Goal: Book appointment/travel/reservation

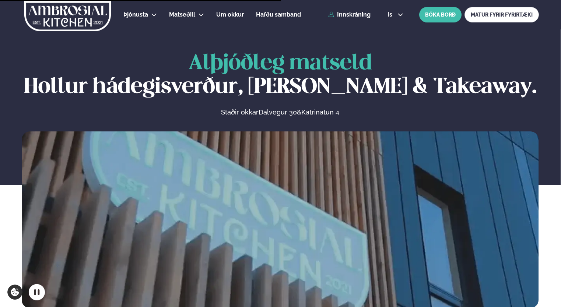
scroll to position [331, 0]
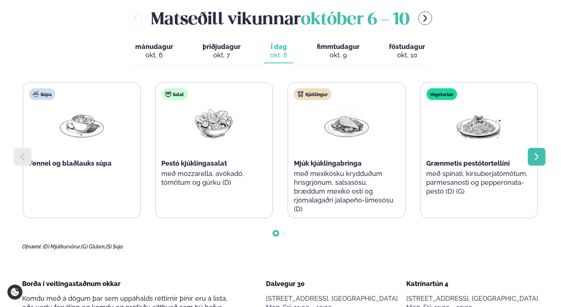
click at [528, 156] on div at bounding box center [537, 157] width 18 height 18
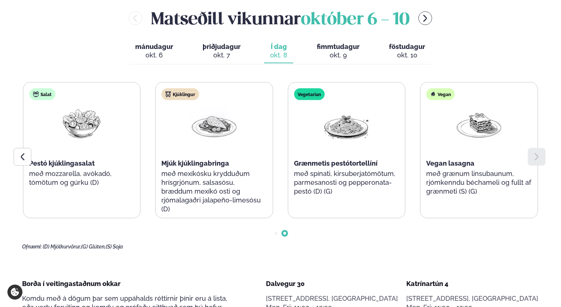
click at [528, 156] on div at bounding box center [537, 157] width 18 height 18
click at [323, 47] on span "fimmtudagur" at bounding box center [338, 47] width 43 height 8
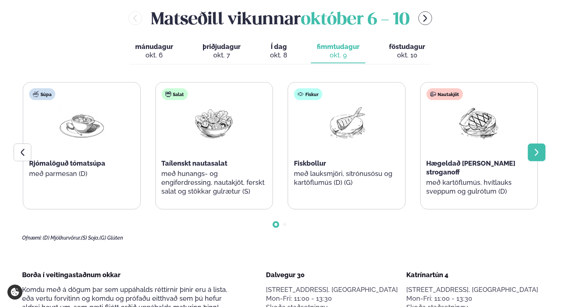
click at [535, 155] on icon at bounding box center [537, 152] width 4 height 7
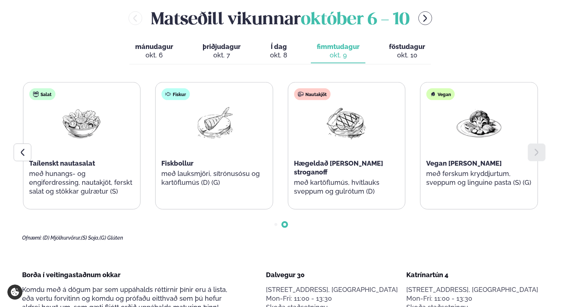
click at [535, 155] on icon at bounding box center [537, 152] width 4 height 7
click at [398, 56] on div "okt. 10" at bounding box center [407, 55] width 36 height 9
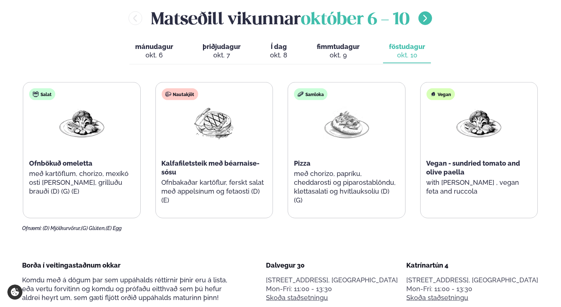
click at [422, 17] on button "menu-btn-right" at bounding box center [425, 18] width 14 height 14
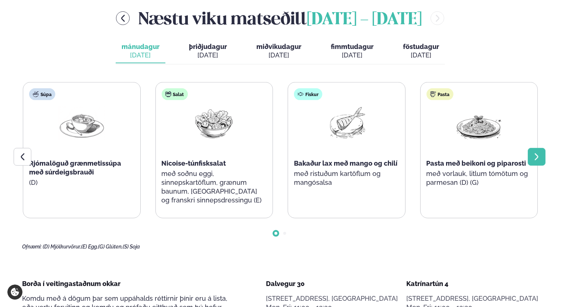
click at [537, 151] on div at bounding box center [537, 157] width 18 height 18
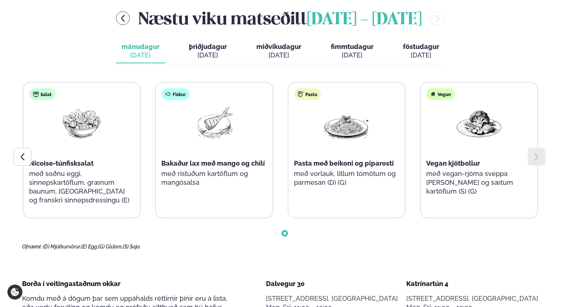
click at [200, 54] on div "[DATE]" at bounding box center [208, 55] width 38 height 9
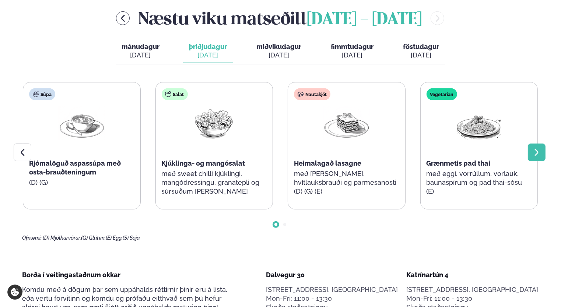
click at [541, 153] on div at bounding box center [537, 153] width 18 height 18
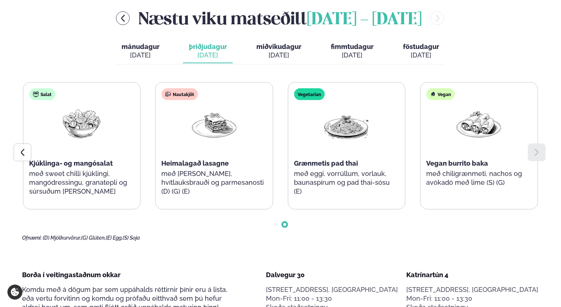
click at [541, 153] on div at bounding box center [537, 153] width 18 height 18
click at [275, 51] on div "[DATE]" at bounding box center [278, 55] width 45 height 9
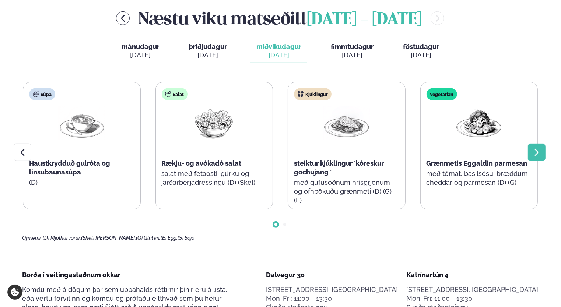
click at [528, 153] on div at bounding box center [537, 153] width 18 height 18
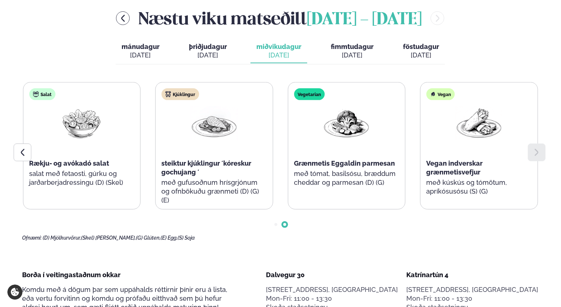
click at [528, 153] on div at bounding box center [537, 153] width 18 height 18
click at [362, 52] on div "[DATE]" at bounding box center [352, 55] width 43 height 9
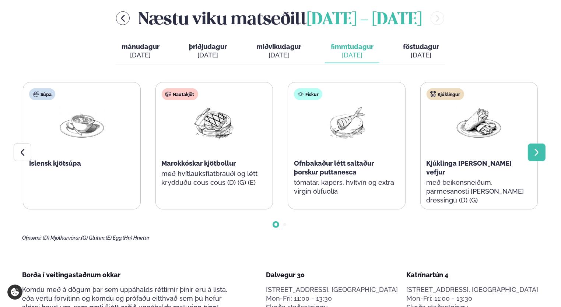
click at [533, 154] on icon at bounding box center [536, 152] width 9 height 9
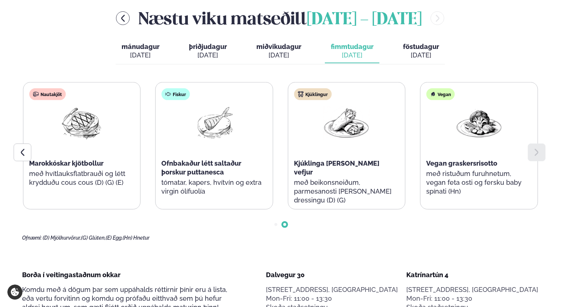
click at [533, 154] on icon at bounding box center [536, 152] width 9 height 9
click at [411, 47] on span "föstudagur" at bounding box center [421, 47] width 36 height 8
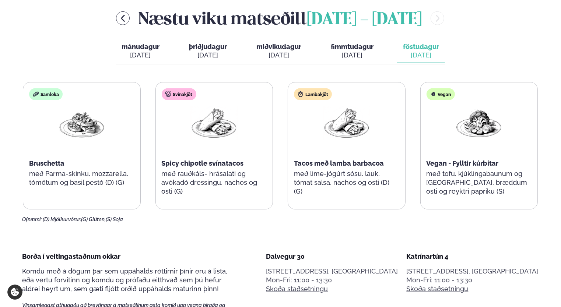
click at [360, 52] on div "[DATE]" at bounding box center [352, 55] width 43 height 9
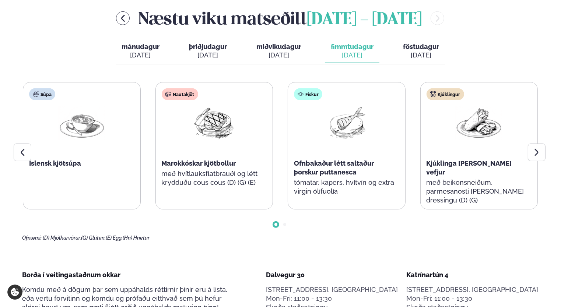
click at [281, 64] on div "mánudagur mán. [DATE] þriðjudagur þri. [DATE] miðvikudagur mið. [DATE] fimmtuda…" at bounding box center [280, 51] width 329 height 25
click at [288, 56] on div "[DATE]" at bounding box center [278, 55] width 45 height 9
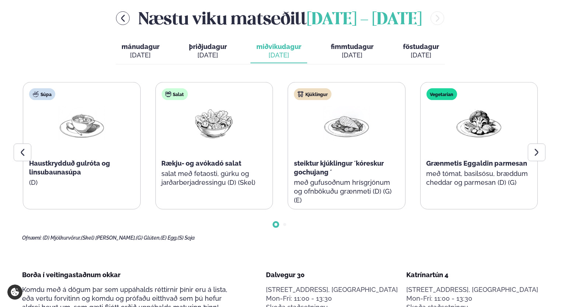
click at [357, 56] on div "[DATE]" at bounding box center [352, 55] width 43 height 9
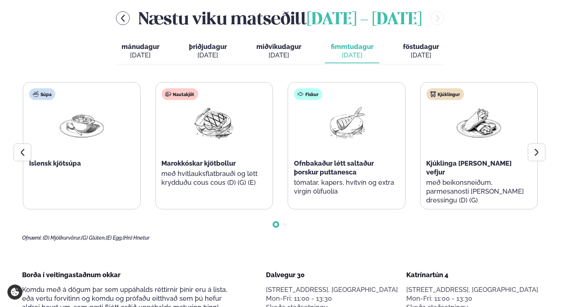
click at [407, 51] on div "[DATE]" at bounding box center [421, 55] width 36 height 9
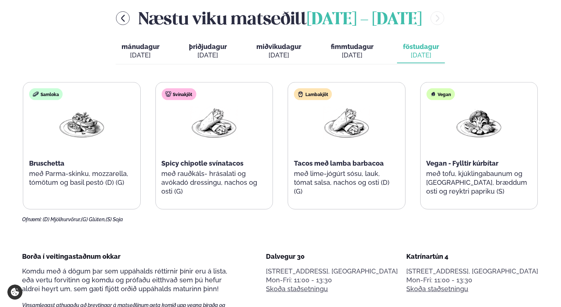
click at [125, 17] on icon "menu-btn-left" at bounding box center [123, 18] width 9 height 9
